Goal: Consume media (video, audio)

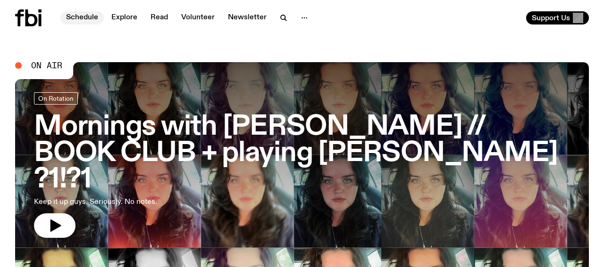
click at [83, 20] on link "Schedule" at bounding box center [81, 17] width 43 height 13
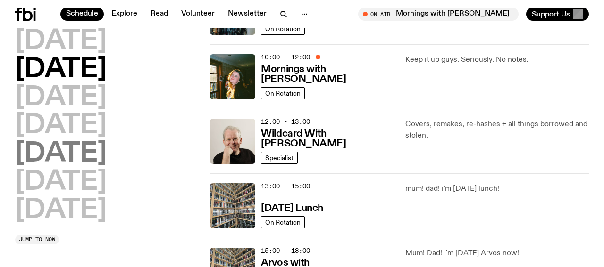
click at [60, 156] on h2 "Friday" at bounding box center [60, 154] width 91 height 26
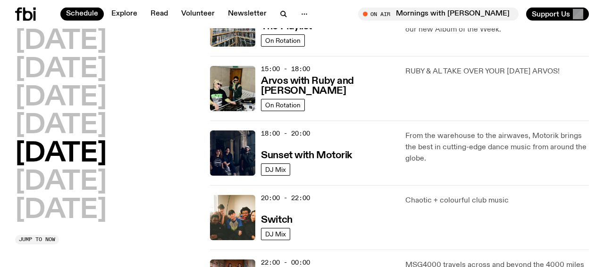
scroll to position [321, 0]
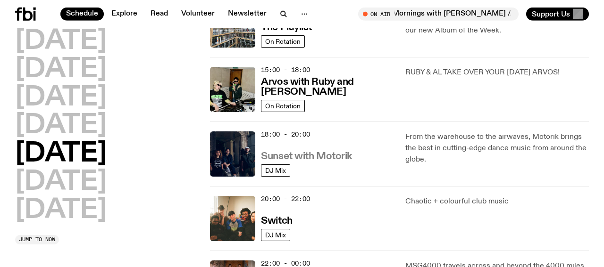
click at [302, 156] on h3 "Sunset with Motorik" at bounding box center [306, 157] width 91 height 10
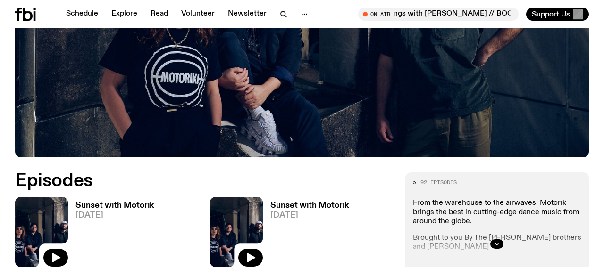
scroll to position [343, 0]
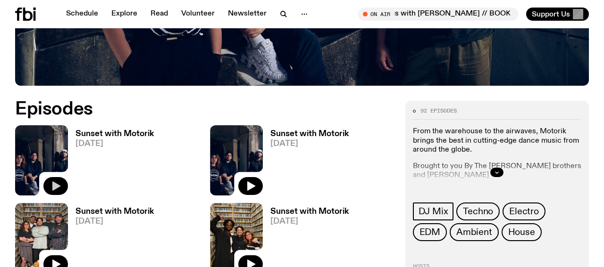
click at [53, 187] on icon "button" at bounding box center [56, 186] width 8 height 9
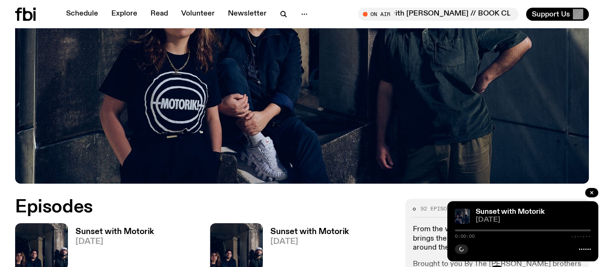
scroll to position [147, 0]
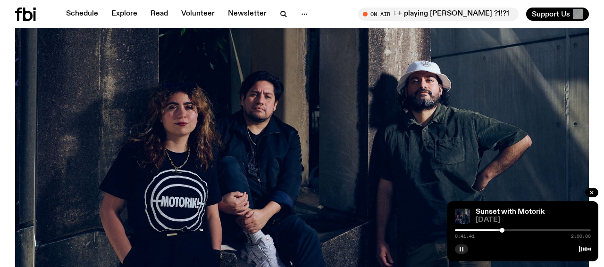
click at [464, 248] on icon "button" at bounding box center [461, 250] width 6 height 6
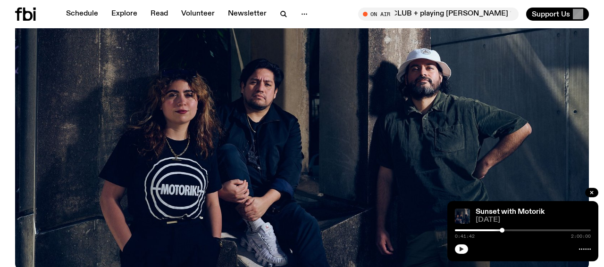
scroll to position [98, 0]
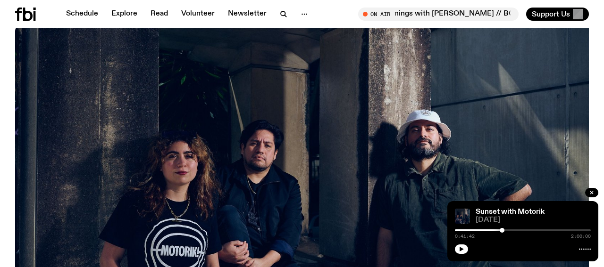
drag, startPoint x: 463, startPoint y: 249, endPoint x: 442, endPoint y: 223, distance: 33.3
click at [463, 249] on icon "button" at bounding box center [461, 249] width 4 height 5
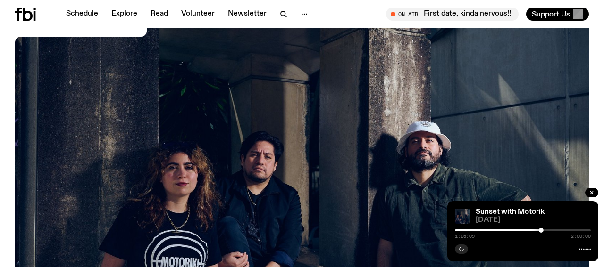
scroll to position [91, 0]
